Goal: Task Accomplishment & Management: Use online tool/utility

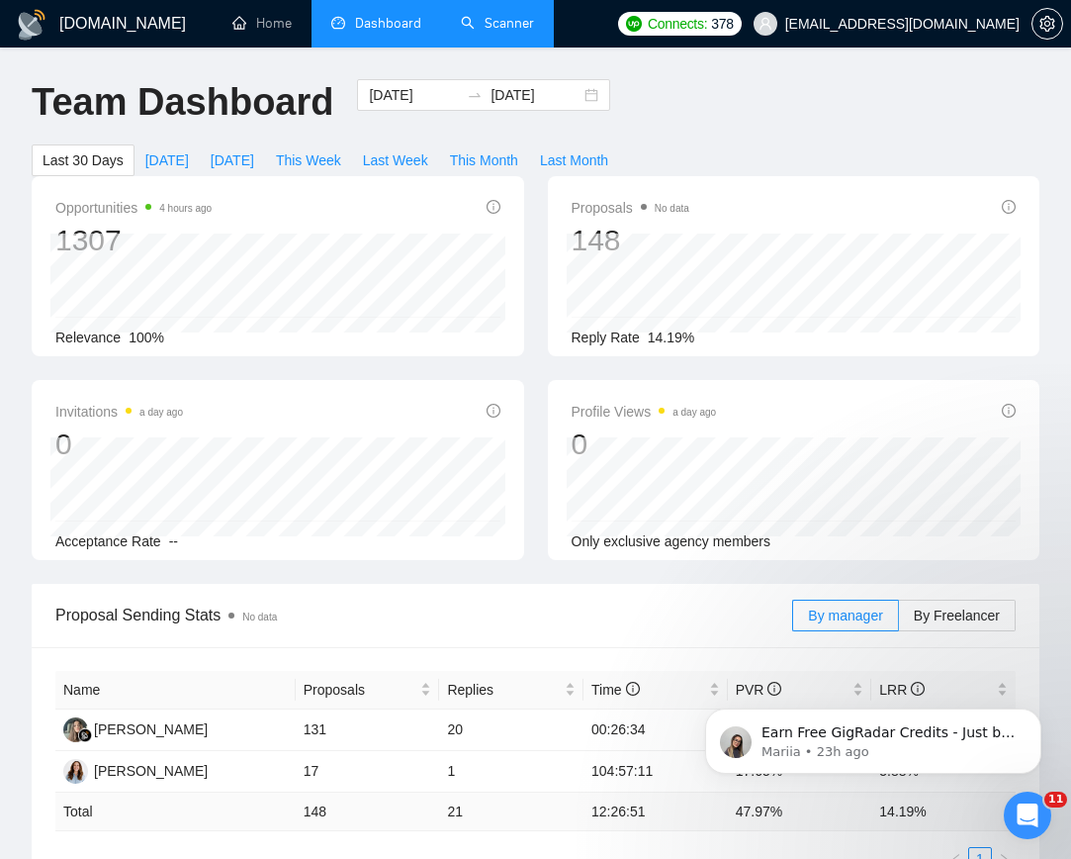
click at [485, 19] on link "Scanner" at bounding box center [497, 23] width 73 height 17
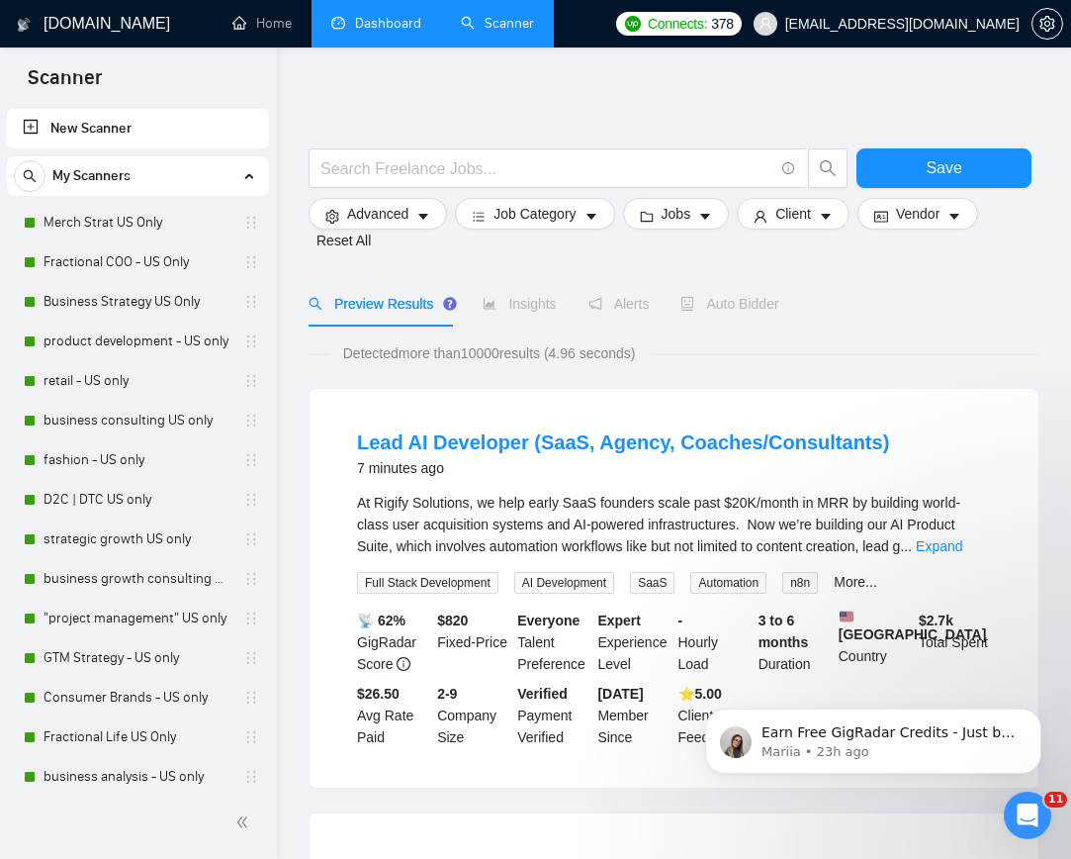
click at [371, 26] on link "Dashboard" at bounding box center [376, 23] width 90 height 17
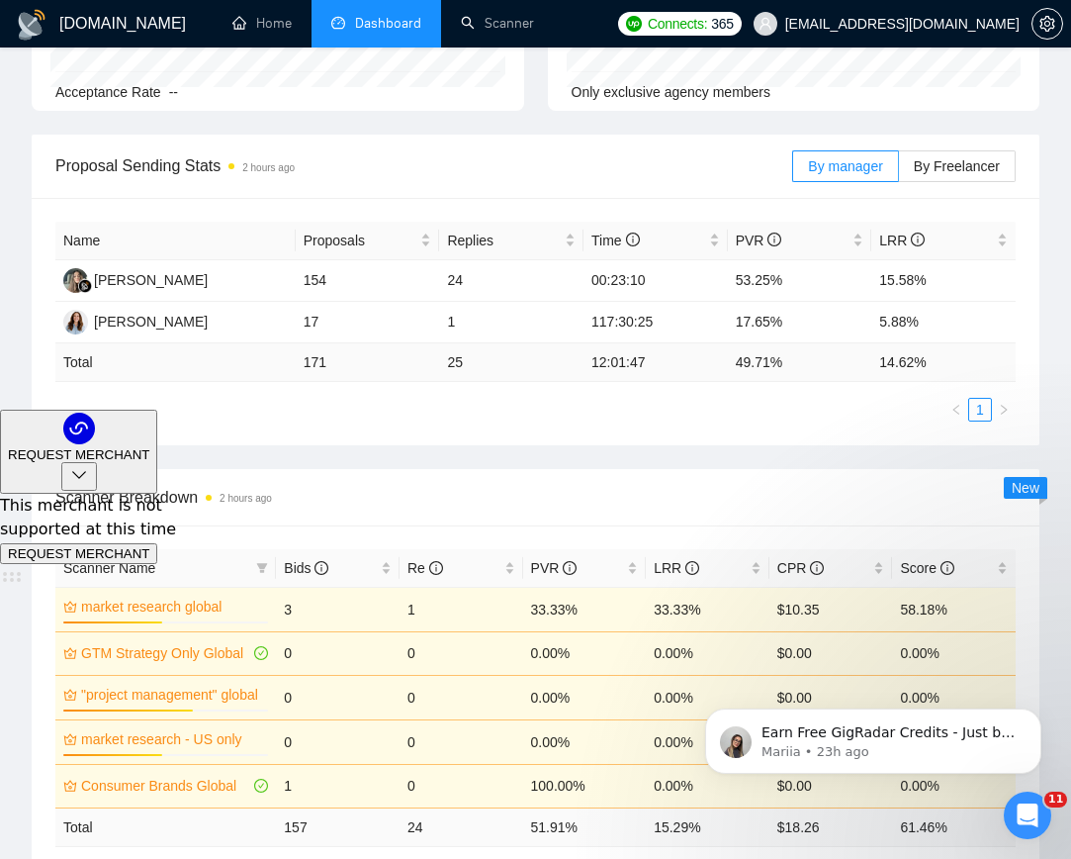
scroll to position [221, 0]
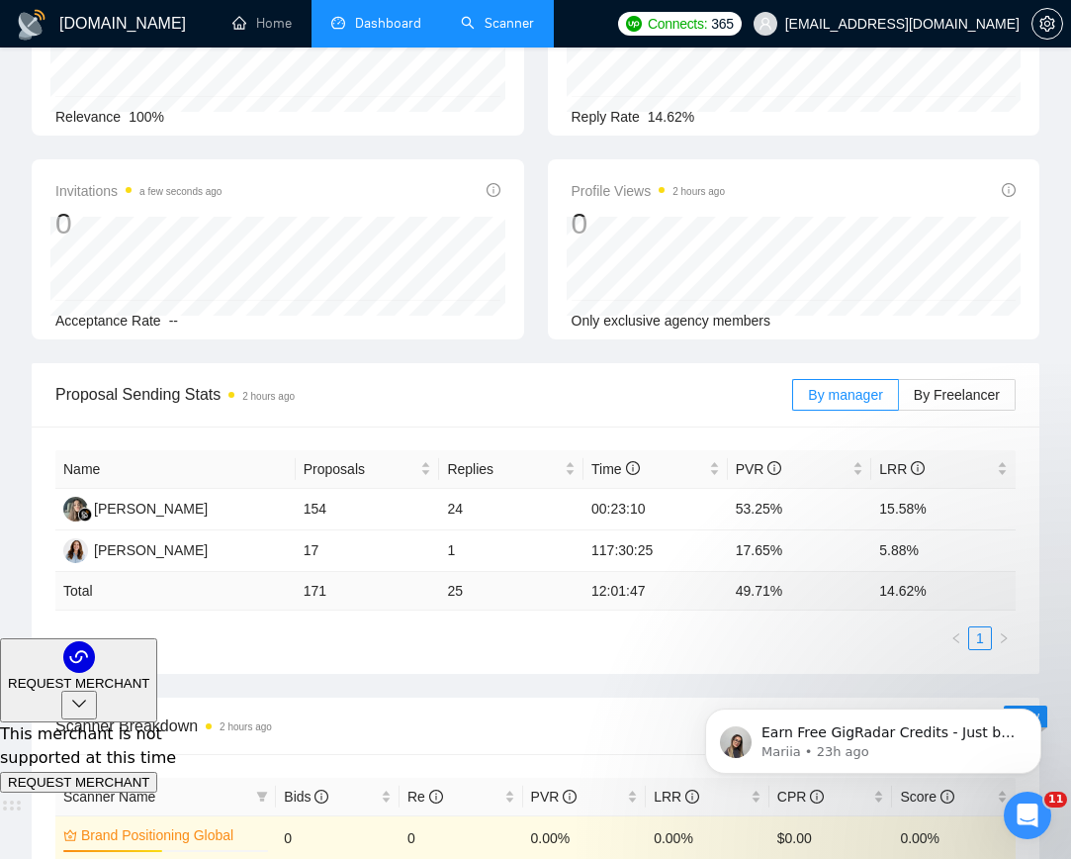
click at [518, 30] on link "Scanner" at bounding box center [497, 23] width 73 height 17
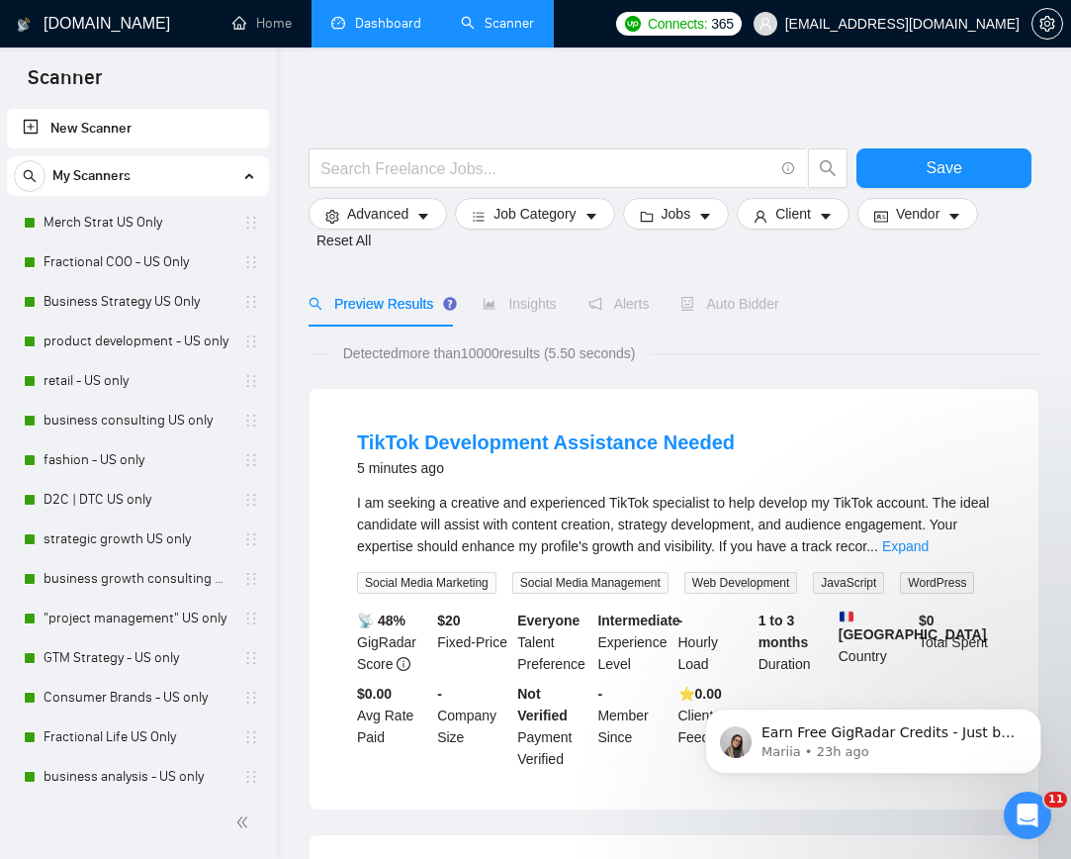
click at [390, 15] on link "Dashboard" at bounding box center [376, 23] width 90 height 17
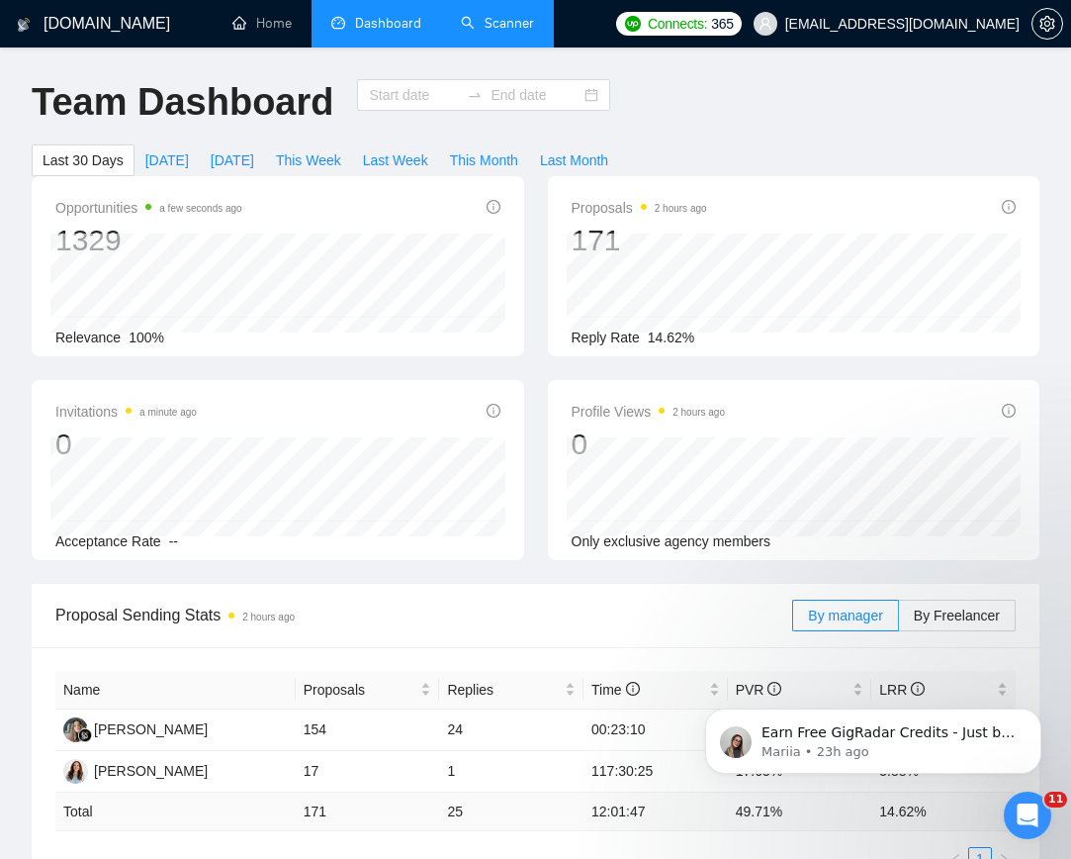
type input "[DATE]"
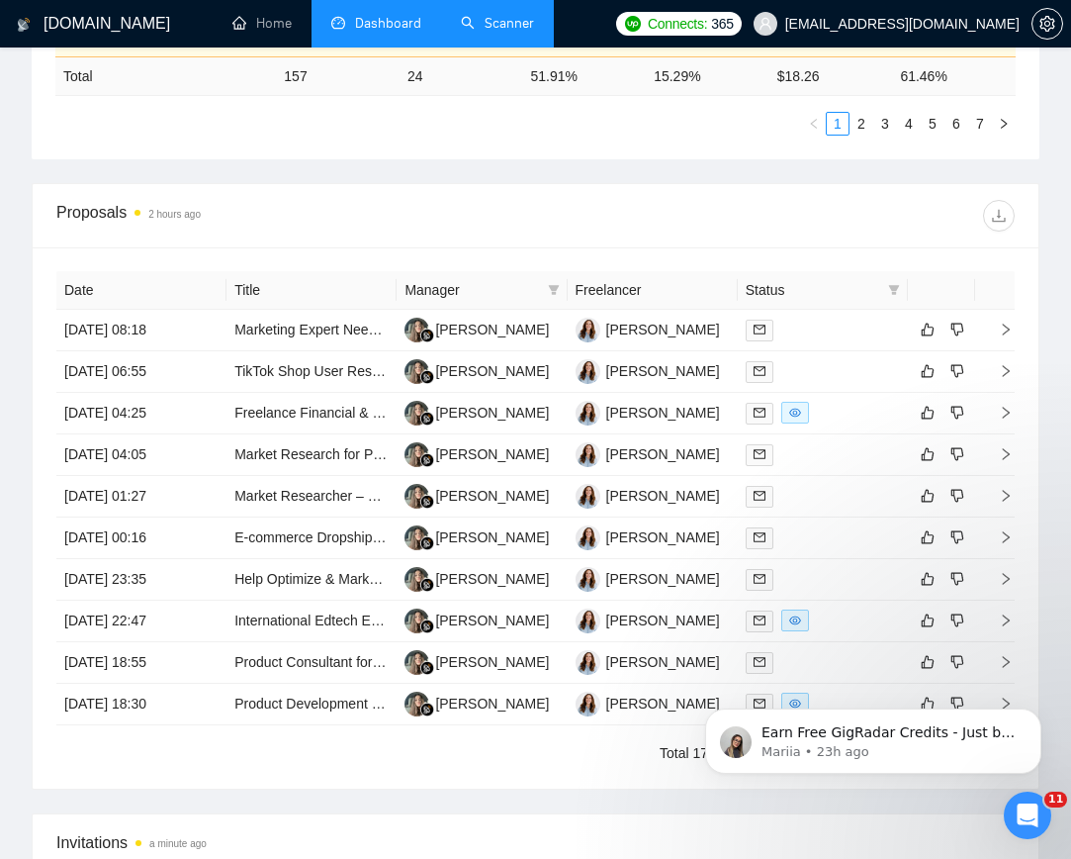
scroll to position [1269, 0]
